Goal: Task Accomplishment & Management: Use online tool/utility

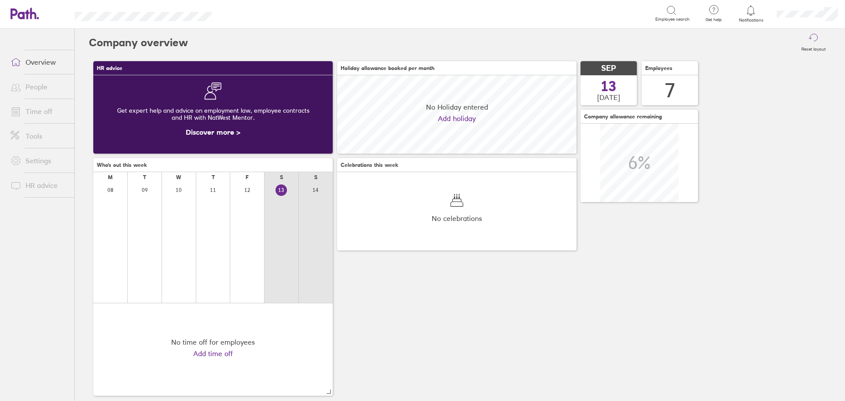
scroll to position [78, 240]
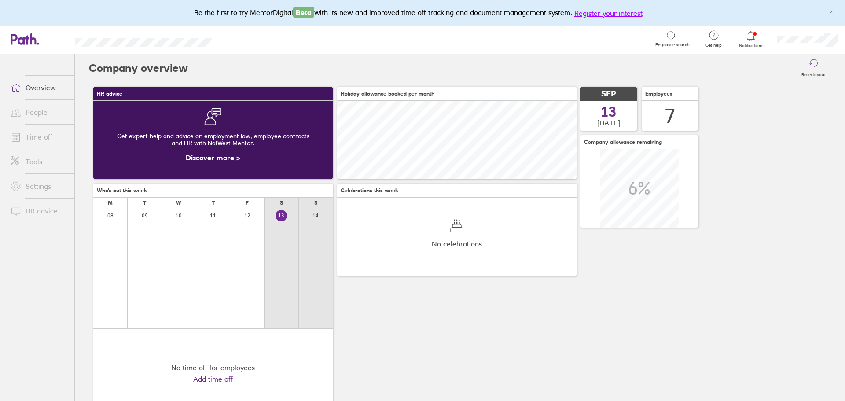
click at [616, 13] on button "Register your interest" at bounding box center [609, 13] width 68 height 11
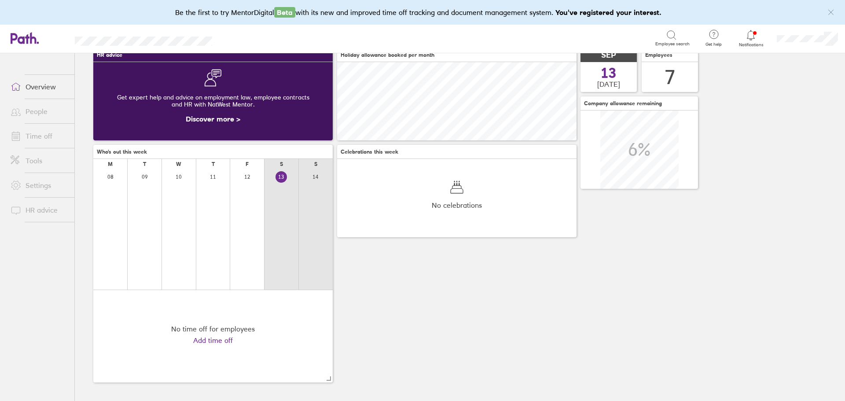
scroll to position [0, 0]
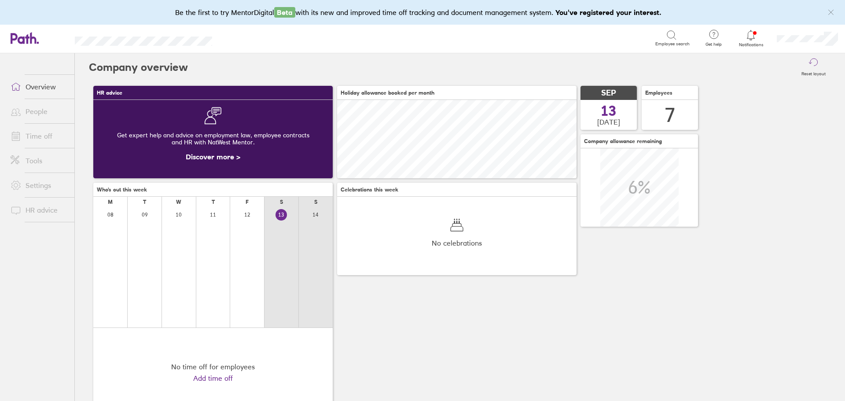
click at [745, 33] on div at bounding box center [751, 35] width 29 height 12
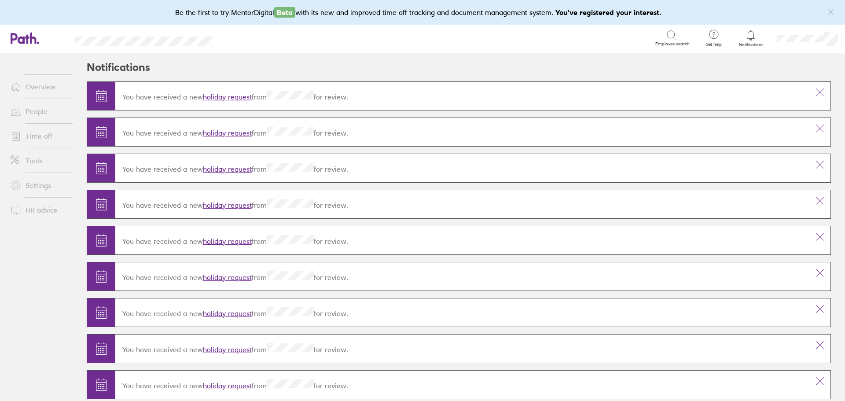
click at [230, 98] on link "holiday request" at bounding box center [227, 96] width 49 height 9
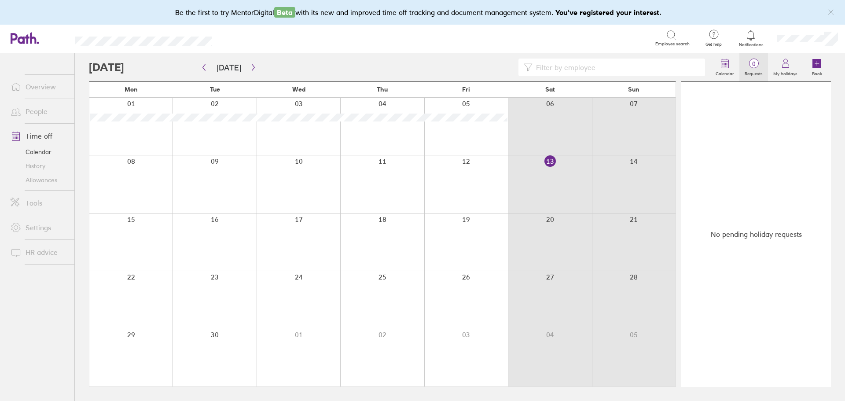
click at [751, 64] on span "0" at bounding box center [754, 63] width 29 height 7
click at [732, 69] on label "Calendar" at bounding box center [725, 73] width 29 height 8
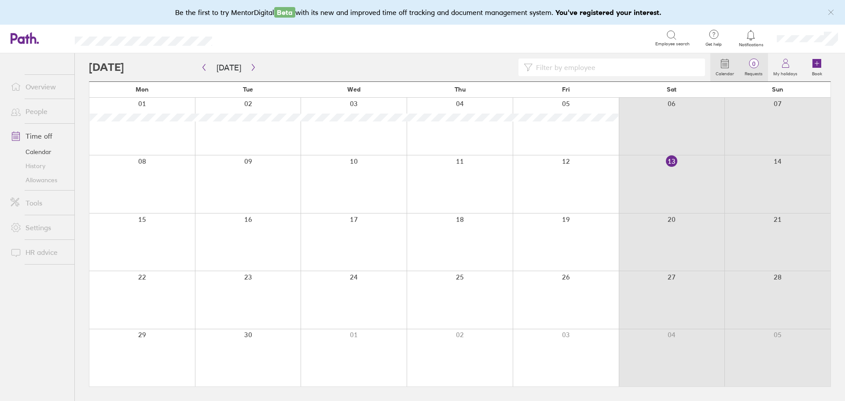
click at [753, 70] on label "Requests" at bounding box center [754, 73] width 29 height 8
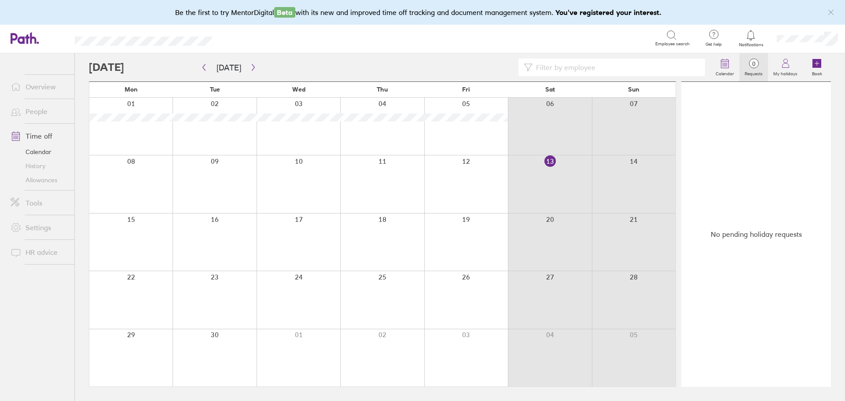
click at [44, 88] on link "Overview" at bounding box center [39, 87] width 71 height 18
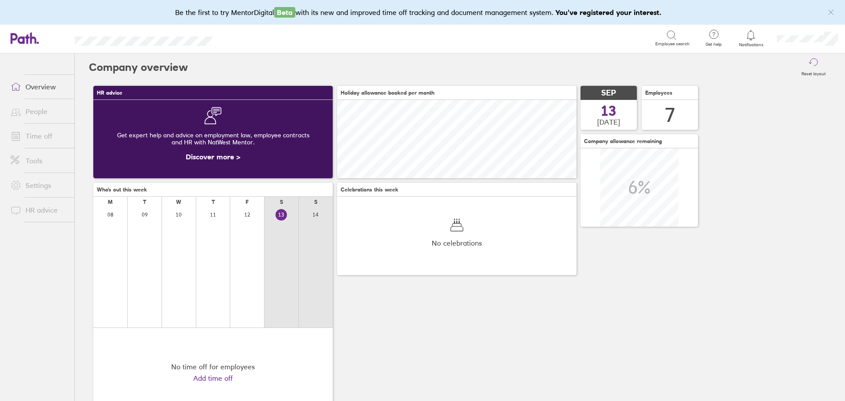
scroll to position [78, 240]
click at [27, 103] on link "People" at bounding box center [39, 112] width 71 height 18
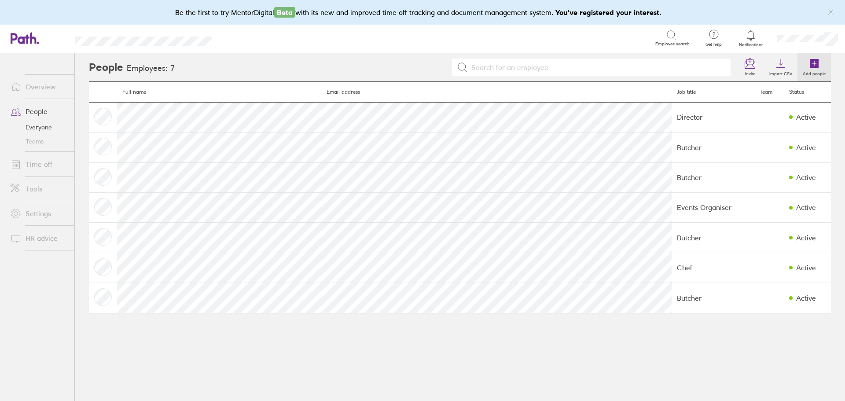
click at [813, 66] on icon at bounding box center [814, 63] width 9 height 9
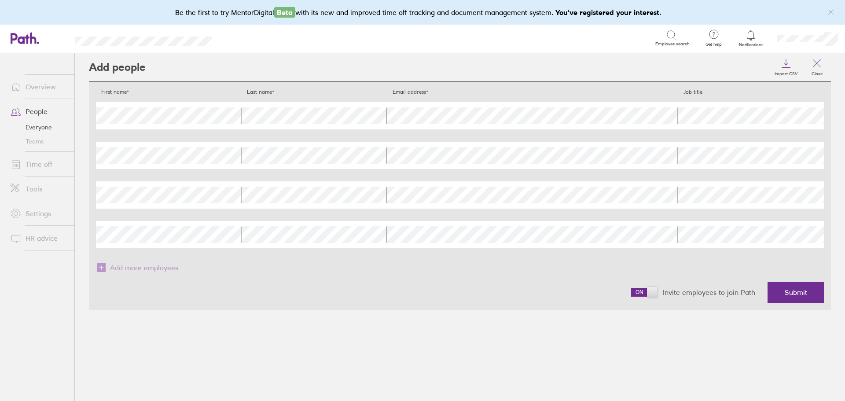
click at [305, 106] on div "Last name" at bounding box center [315, 115] width 146 height 27
click at [749, 129] on div "Job title" at bounding box center [751, 115] width 146 height 27
click at [650, 291] on span at bounding box center [644, 292] width 26 height 9
click at [631, 295] on input "checkbox" at bounding box center [631, 295] width 0 height 0
click at [802, 287] on button "Submit" at bounding box center [796, 292] width 56 height 21
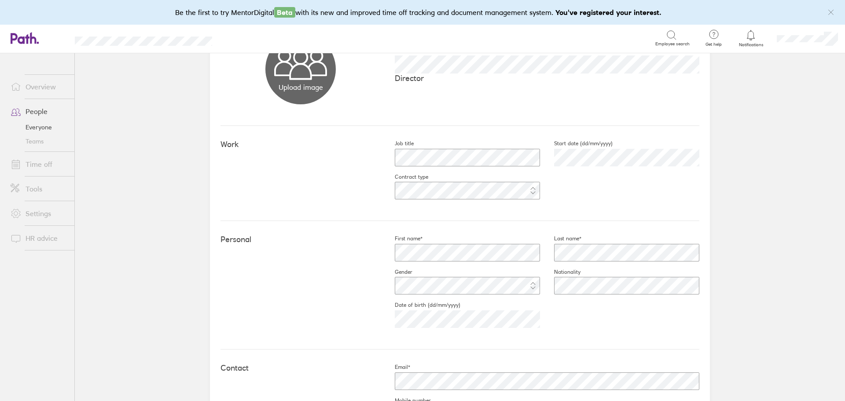
scroll to position [88, 0]
click at [776, 238] on main "Book holiday Personal info Documents Settings Time off Upload image Choose file…" at bounding box center [460, 227] width 770 height 348
click at [32, 107] on link "People" at bounding box center [39, 112] width 71 height 18
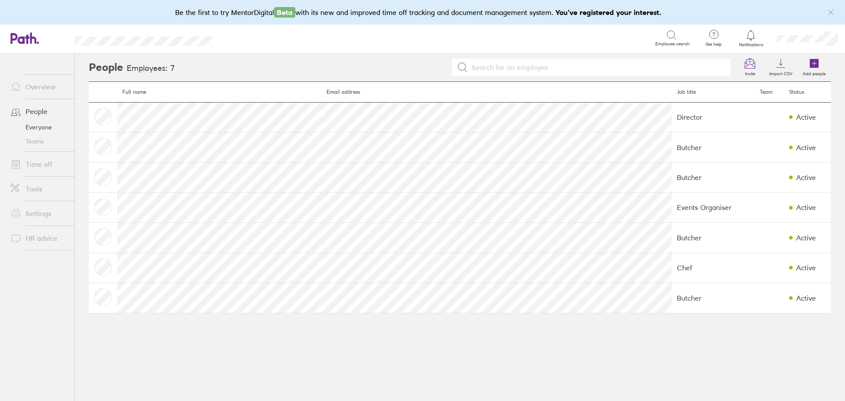
click at [40, 196] on link "Tools" at bounding box center [39, 189] width 71 height 18
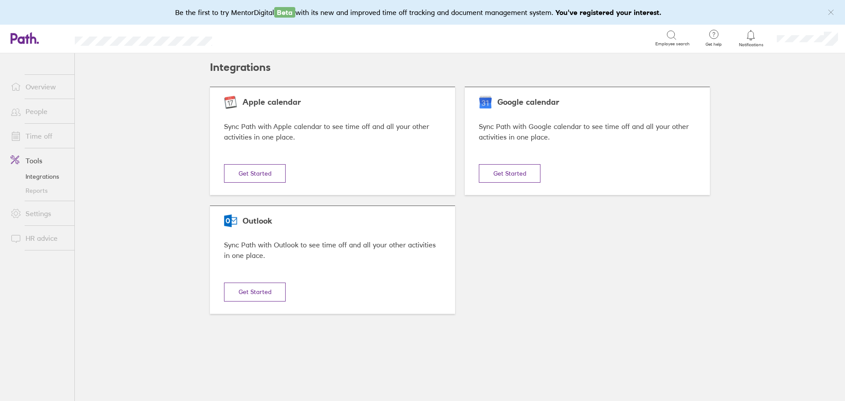
click at [528, 171] on button "Get Started" at bounding box center [510, 173] width 62 height 18
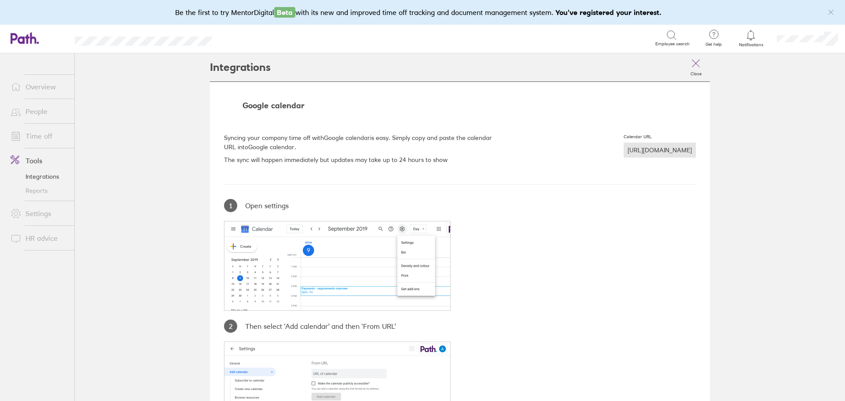
drag, startPoint x: 543, startPoint y: 151, endPoint x: 518, endPoint y: 164, distance: 28.2
click at [503, 170] on div "Google calendar Syncing your company time off with Google calendar is easy. Sim…" at bounding box center [460, 328] width 500 height 494
click at [624, 153] on div "[URL][DOMAIN_NAME]" at bounding box center [660, 150] width 72 height 15
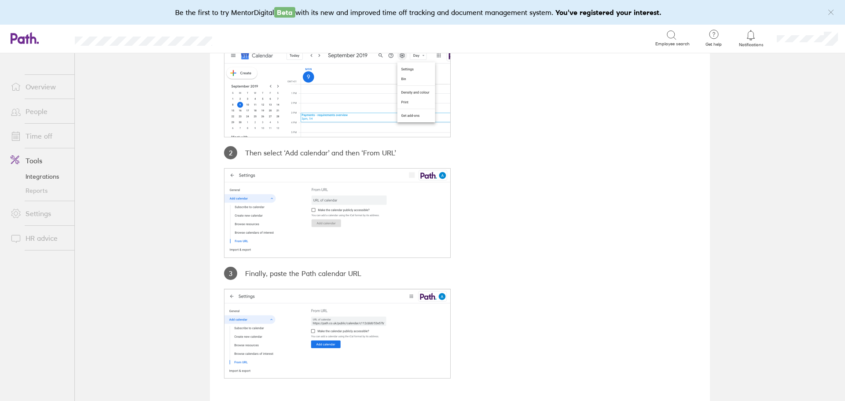
scroll to position [188, 0]
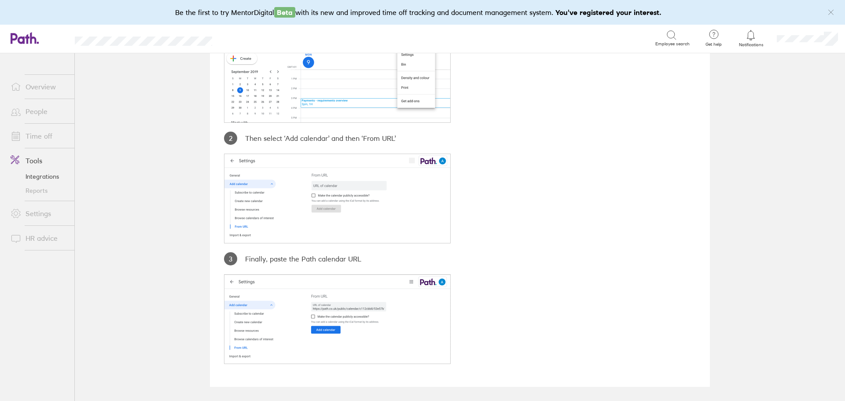
drag, startPoint x: 568, startPoint y: 190, endPoint x: 574, endPoint y: 190, distance: 5.3
click at [568, 190] on div "Google calendar Syncing your company time off with Google calendar is easy. Sim…" at bounding box center [460, 140] width 500 height 494
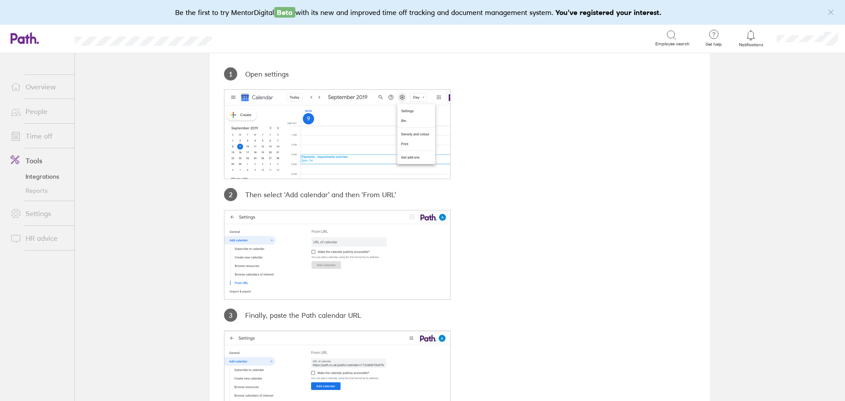
scroll to position [0, 0]
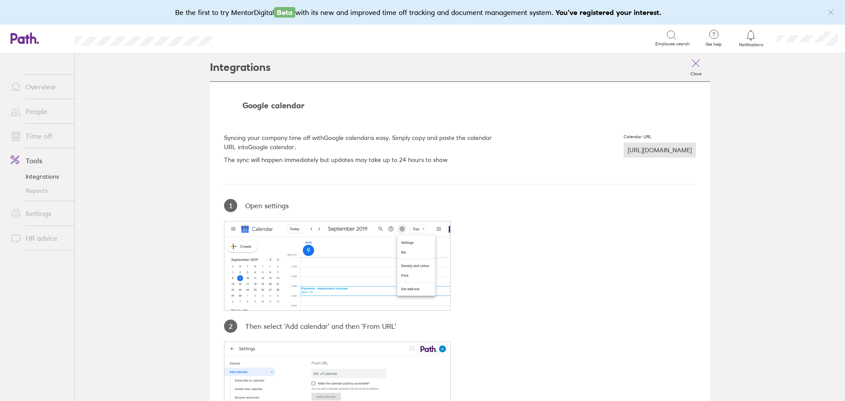
click at [624, 151] on div "[URL][DOMAIN_NAME]" at bounding box center [660, 150] width 72 height 15
